Goal: Complete application form

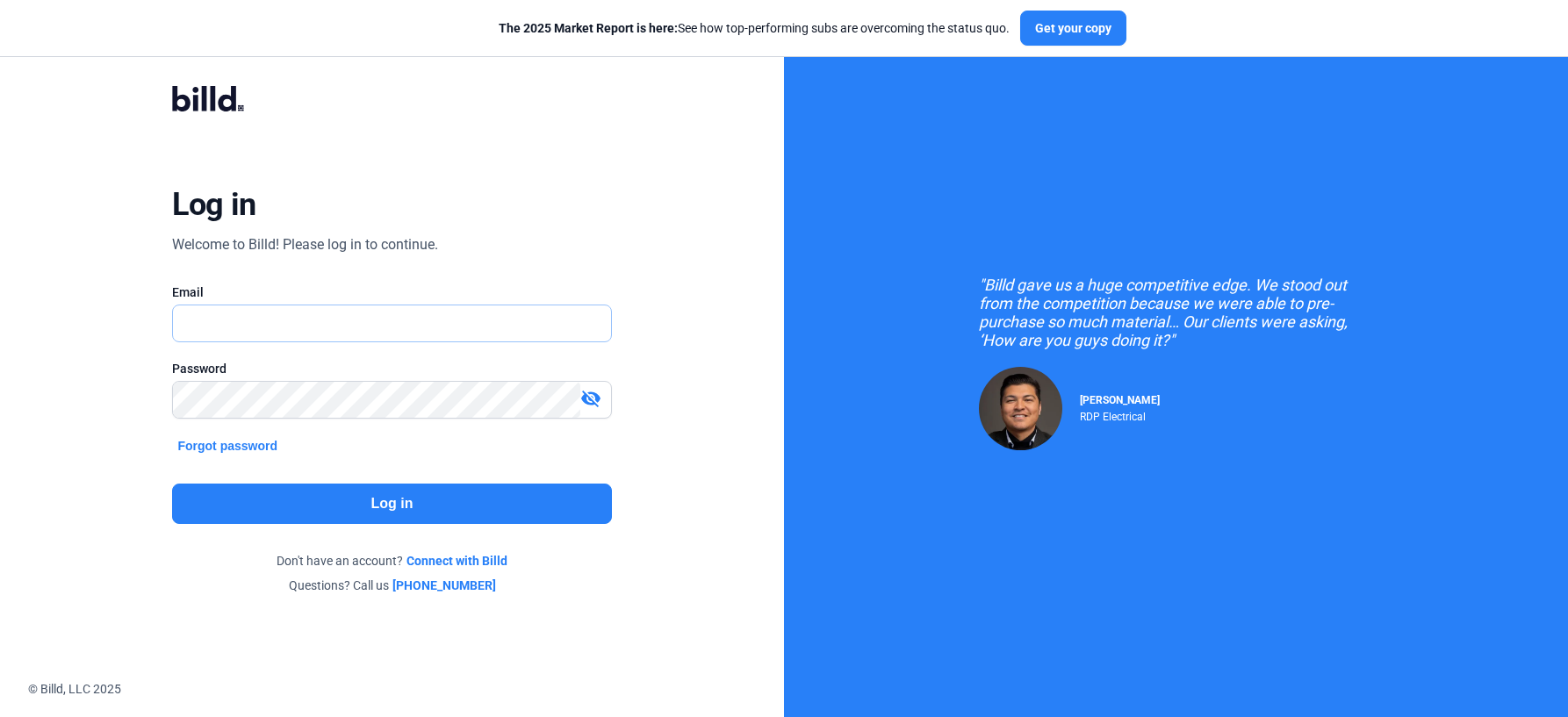
type input "[PERSON_NAME][EMAIL_ADDRESS][PERSON_NAME][DOMAIN_NAME]"
click at [537, 506] on button "Log in" at bounding box center [392, 503] width 439 height 40
type input "[PERSON_NAME][EMAIL_ADDRESS][PERSON_NAME][DOMAIN_NAME]"
click at [435, 498] on button "Log in" at bounding box center [392, 503] width 439 height 40
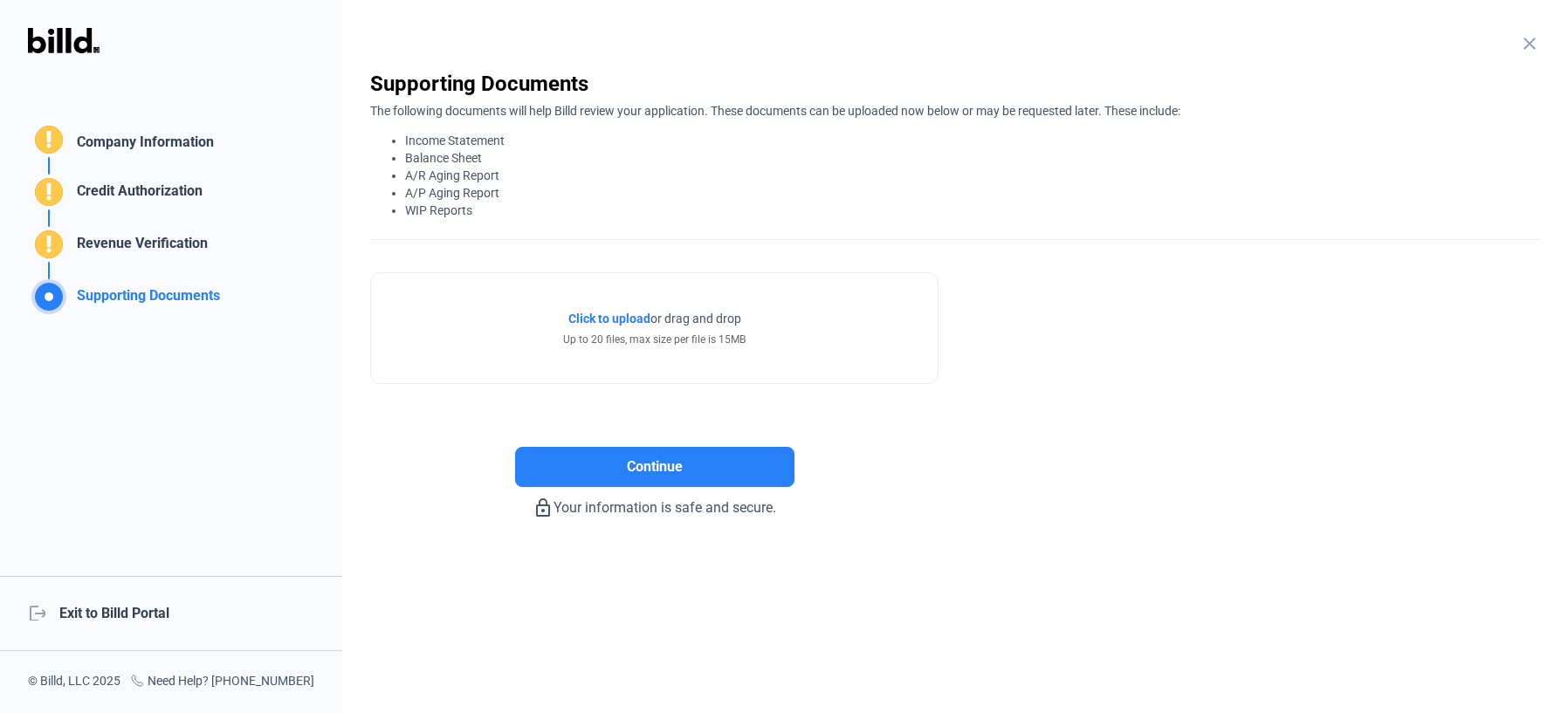
click at [98, 197] on div "Credit Authorization" at bounding box center [136, 195] width 133 height 29
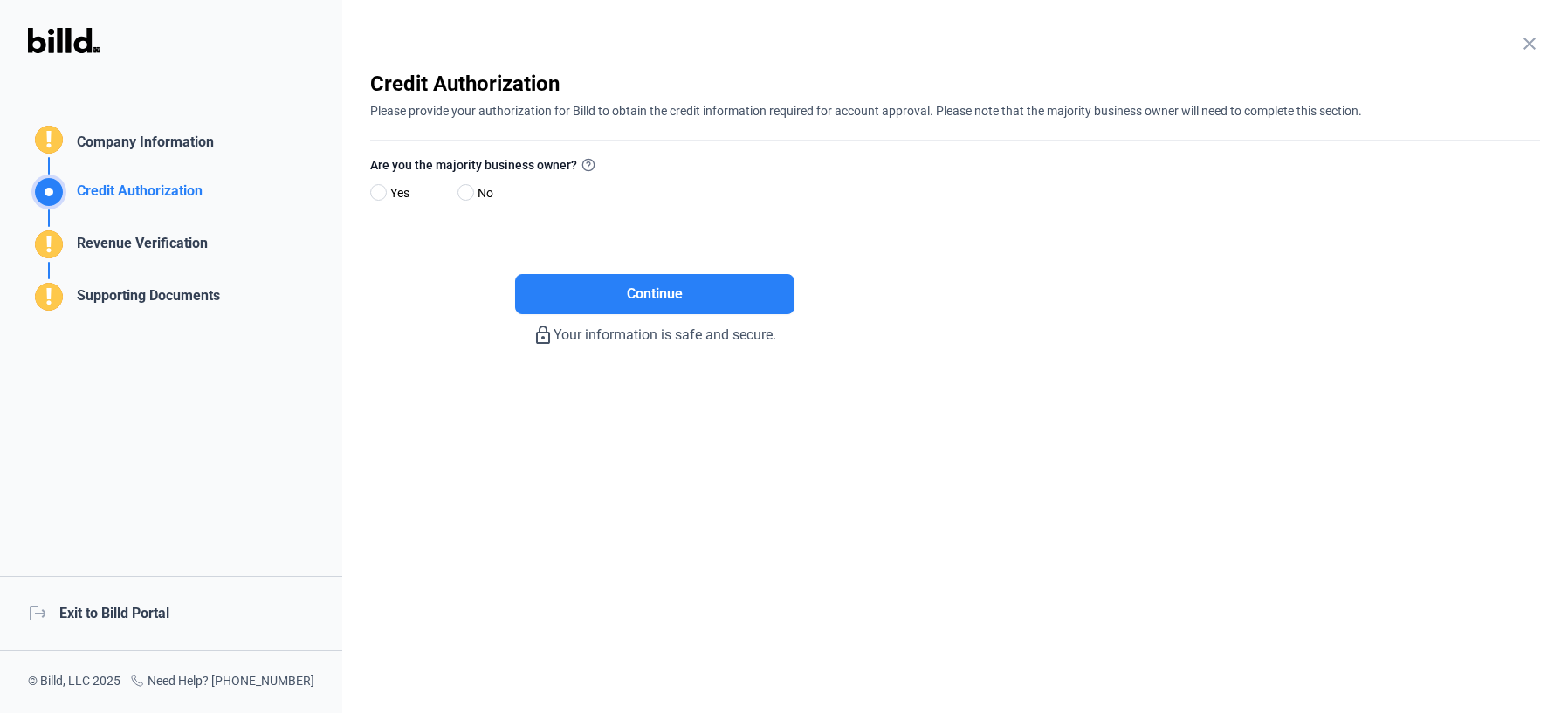
click at [150, 243] on div "Revenue Verification" at bounding box center [139, 247] width 138 height 29
